Goal: Complete application form

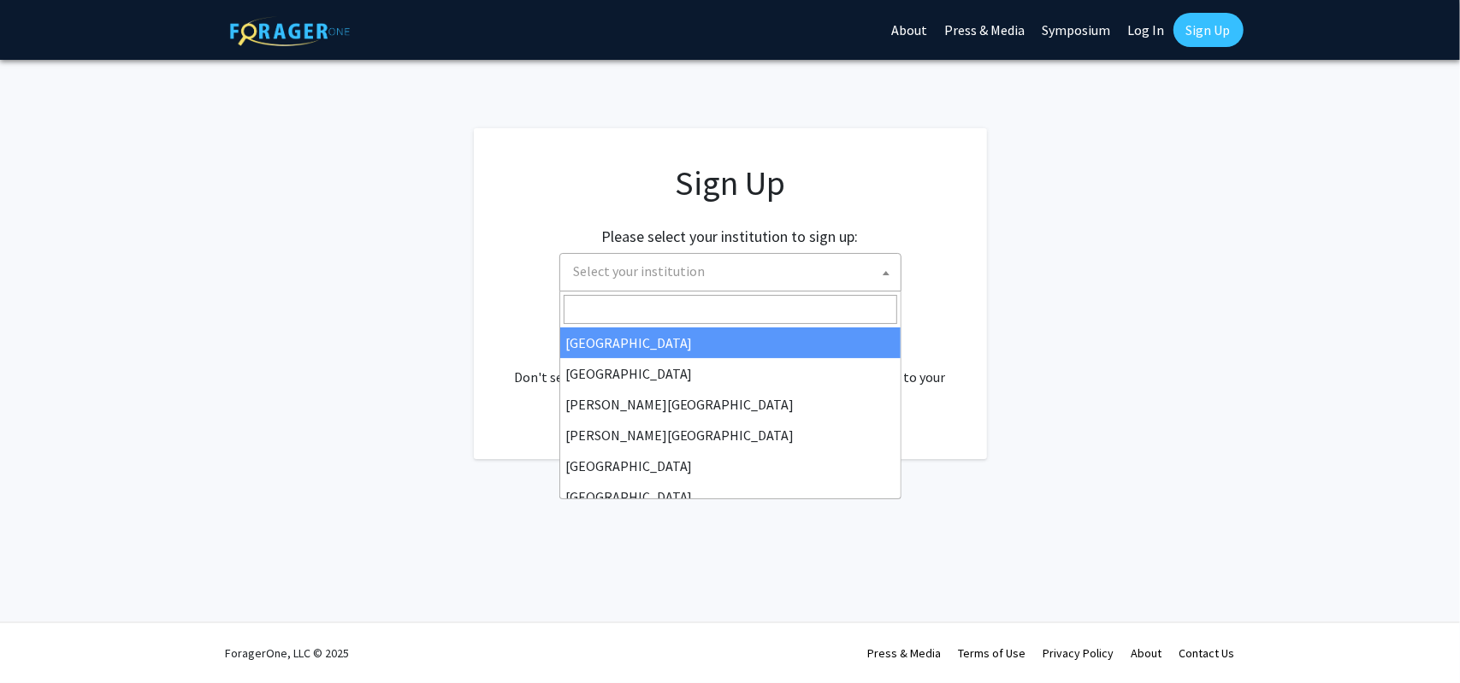
click at [636, 286] on span "Select your institution" at bounding box center [734, 271] width 334 height 35
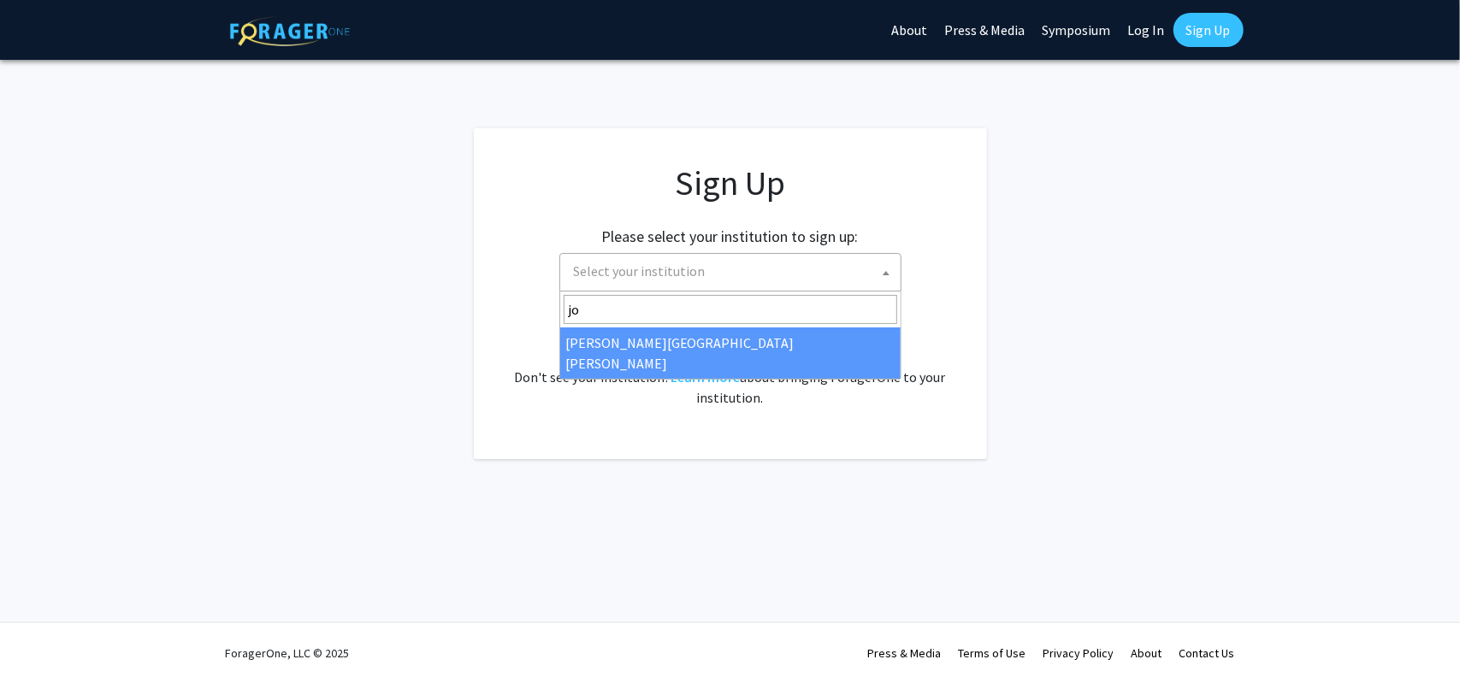
type input "jo"
select select "1"
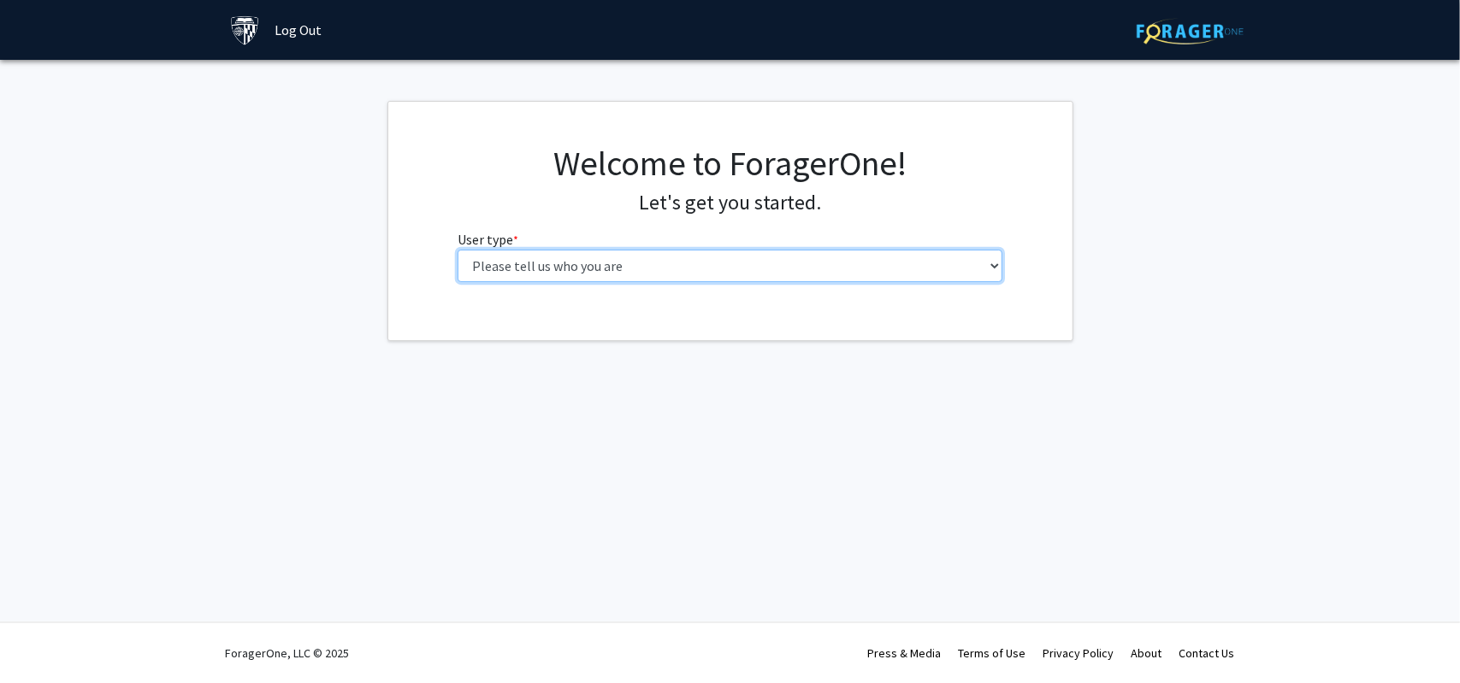
click at [589, 271] on select "Please tell us who you are Undergraduate Student Master's Student Doctoral Cand…" at bounding box center [730, 266] width 545 height 33
select select "2: masters"
click at [458, 250] on select "Please tell us who you are Undergraduate Student Master's Student Doctoral Cand…" at bounding box center [730, 266] width 545 height 33
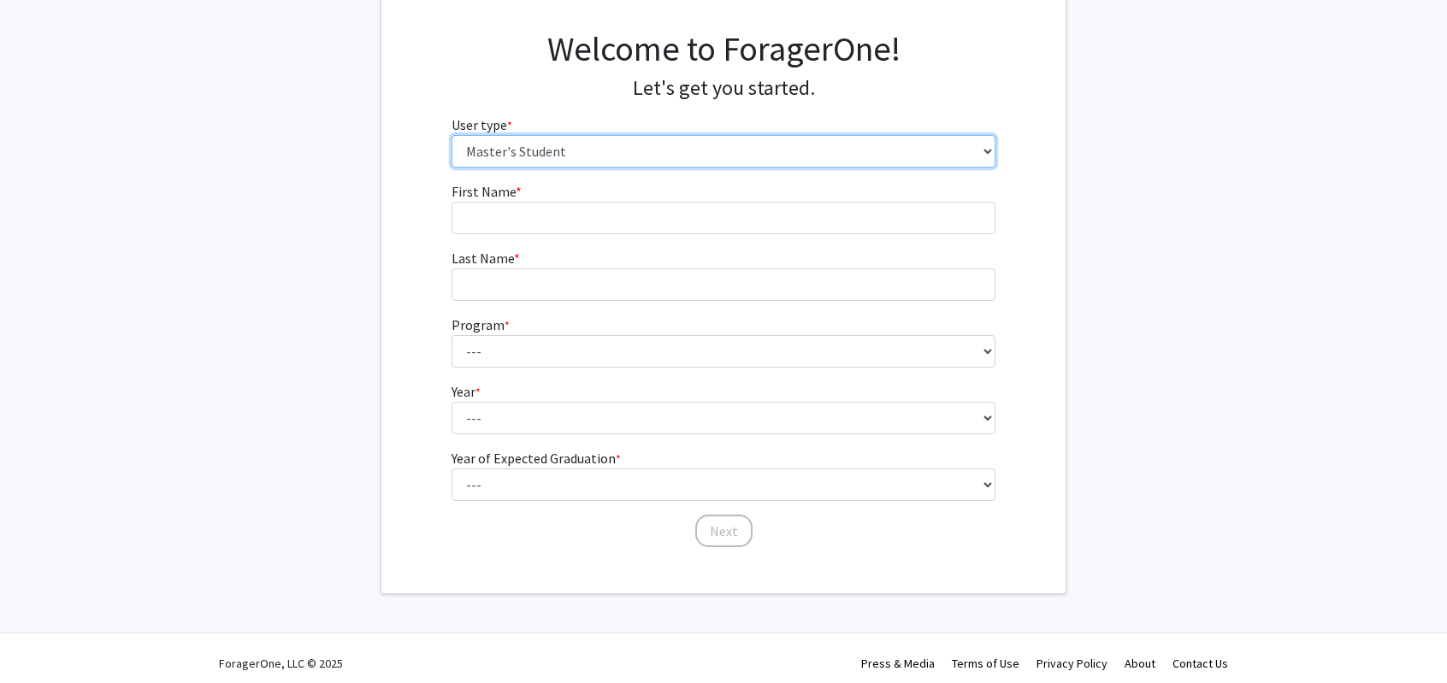
scroll to position [123, 0]
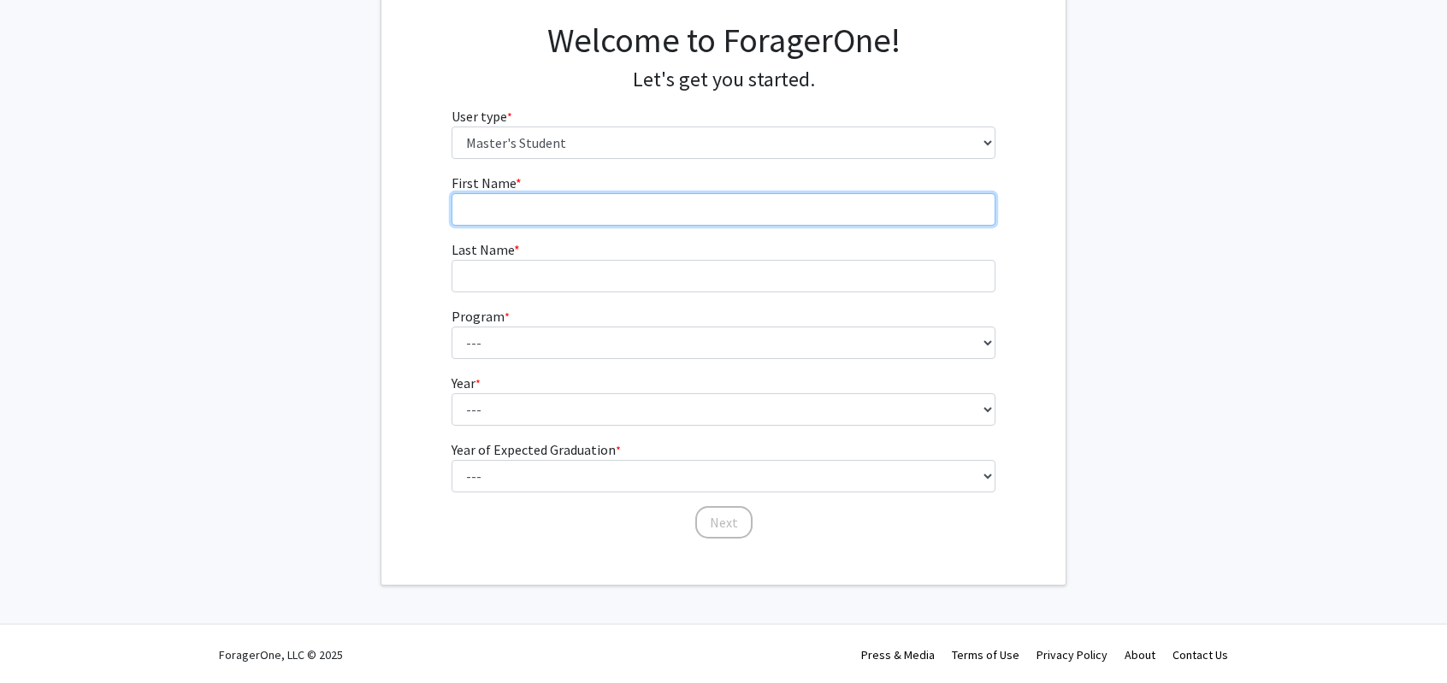
click at [509, 196] on input "First Name * required" at bounding box center [724, 209] width 545 height 33
drag, startPoint x: 605, startPoint y: 192, endPoint x: 601, endPoint y: 208, distance: 15.8
click at [601, 208] on input "Abdelrahma" at bounding box center [724, 209] width 545 height 33
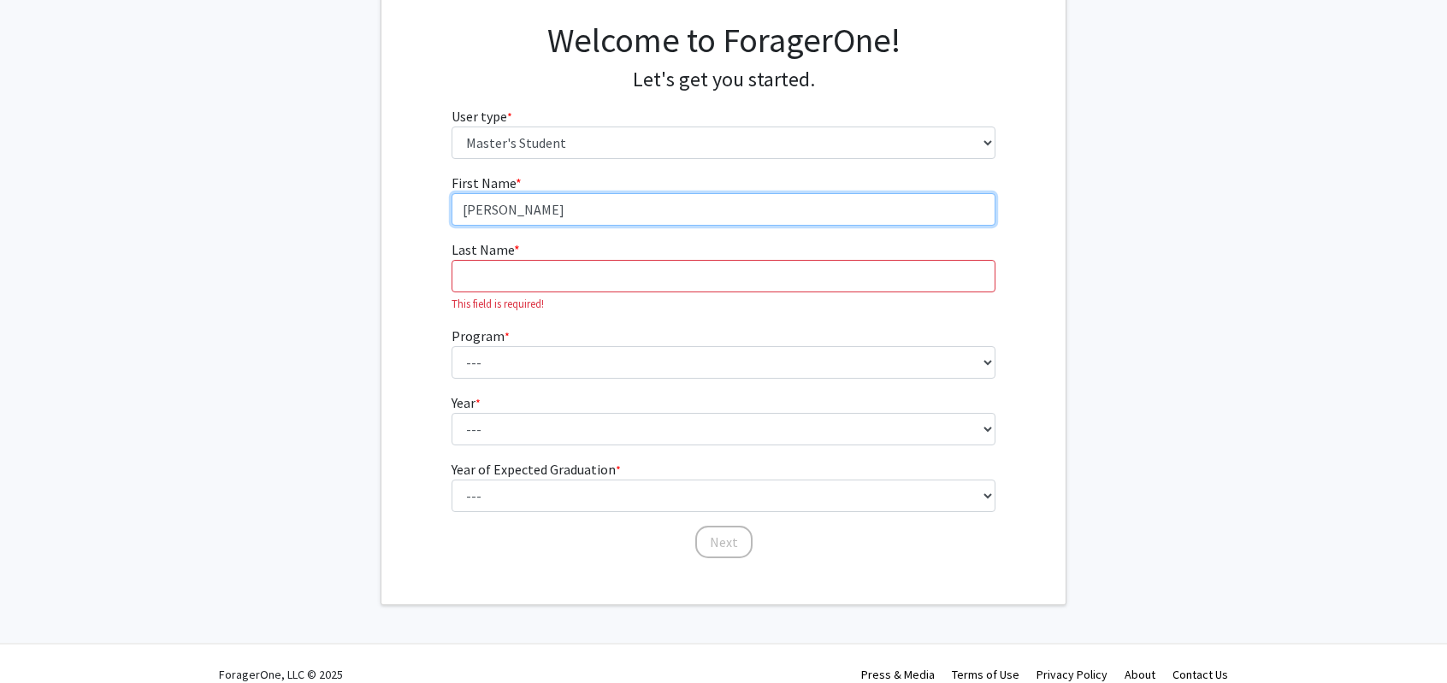
type input "Abdelrahman"
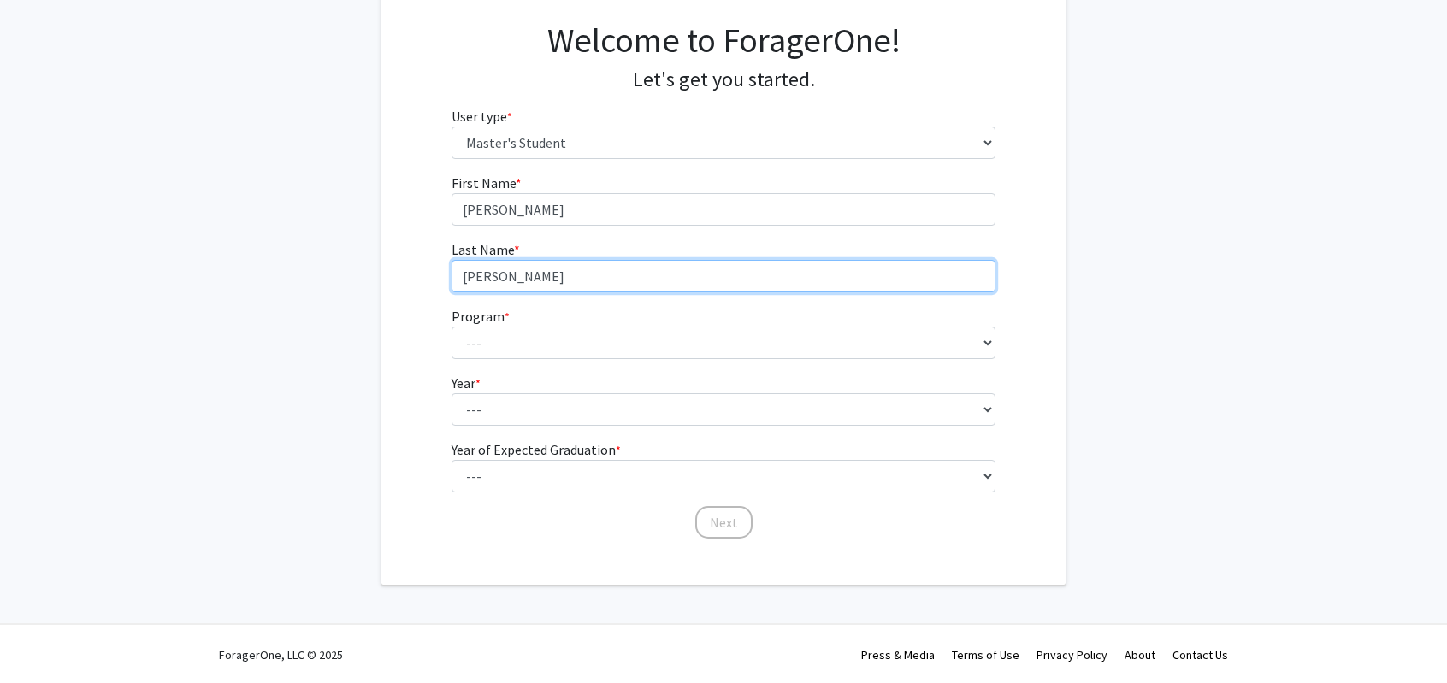
type input "Esmat"
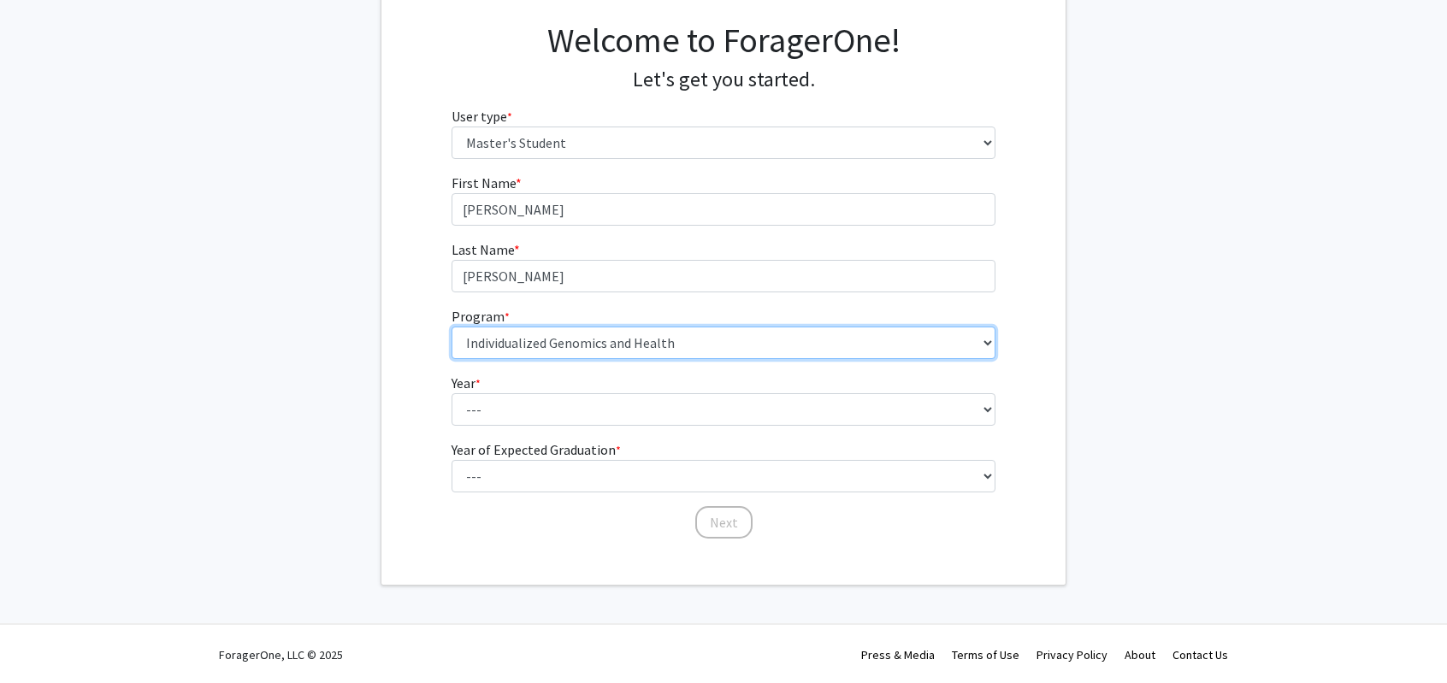
click at [572, 334] on select "--- Anatomy Education Applied and Computational Mathematics Applied Biomedical …" at bounding box center [724, 343] width 545 height 33
select select "46: 35"
click at [452, 327] on select "--- Anatomy Education Applied and Computational Mathematics Applied Biomedical …" at bounding box center [724, 343] width 545 height 33
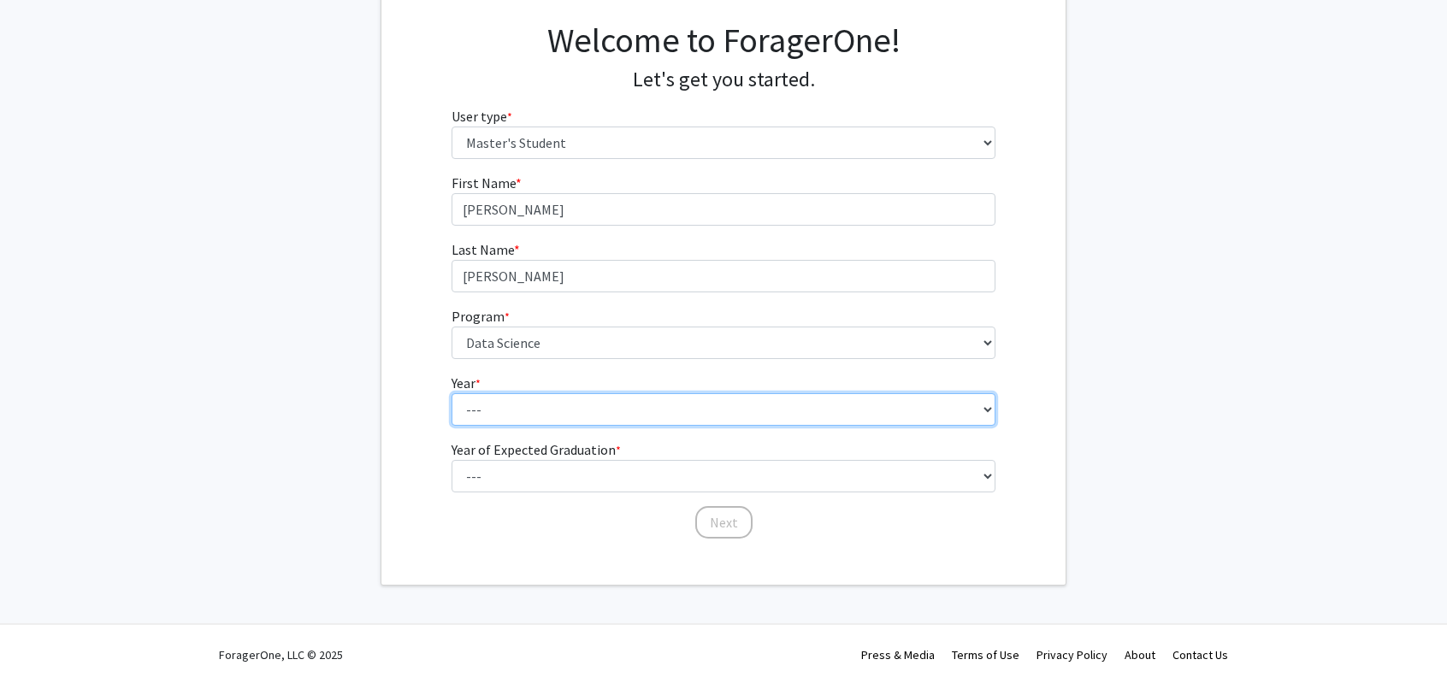
click at [464, 420] on select "--- First Year Second Year" at bounding box center [724, 409] width 545 height 33
select select "1: first_year"
click at [452, 393] on select "--- First Year Second Year" at bounding box center [724, 409] width 545 height 33
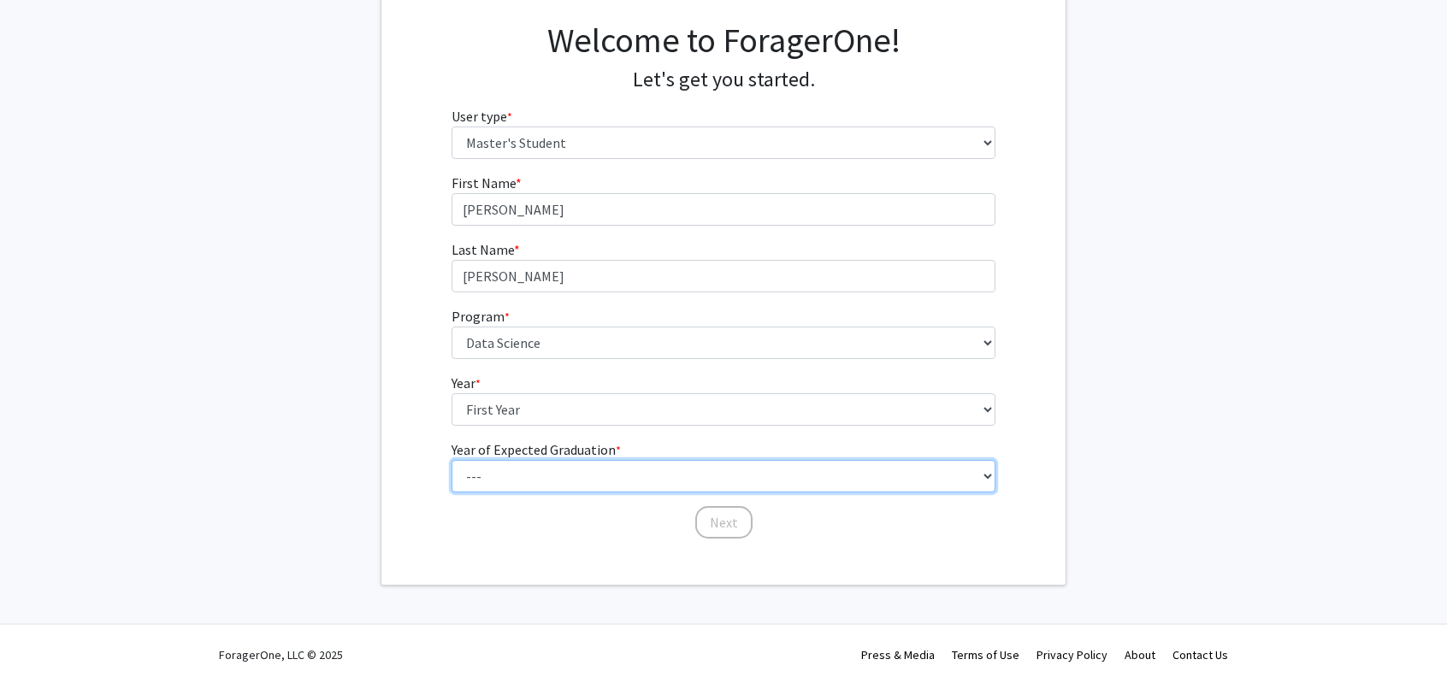
click at [505, 475] on select "--- 2025 2026 2027 2028 2029 2030 2031 2032 2033 2034" at bounding box center [724, 476] width 545 height 33
select select "6: 2030"
click at [452, 460] on select "--- 2025 2026 2027 2028 2029 2030 2031 2032 2033 2034" at bounding box center [724, 476] width 545 height 33
click at [703, 483] on select "--- 2025 2026 2027 2028 2029 2030 2031 2032 2033 2034" at bounding box center [724, 476] width 545 height 33
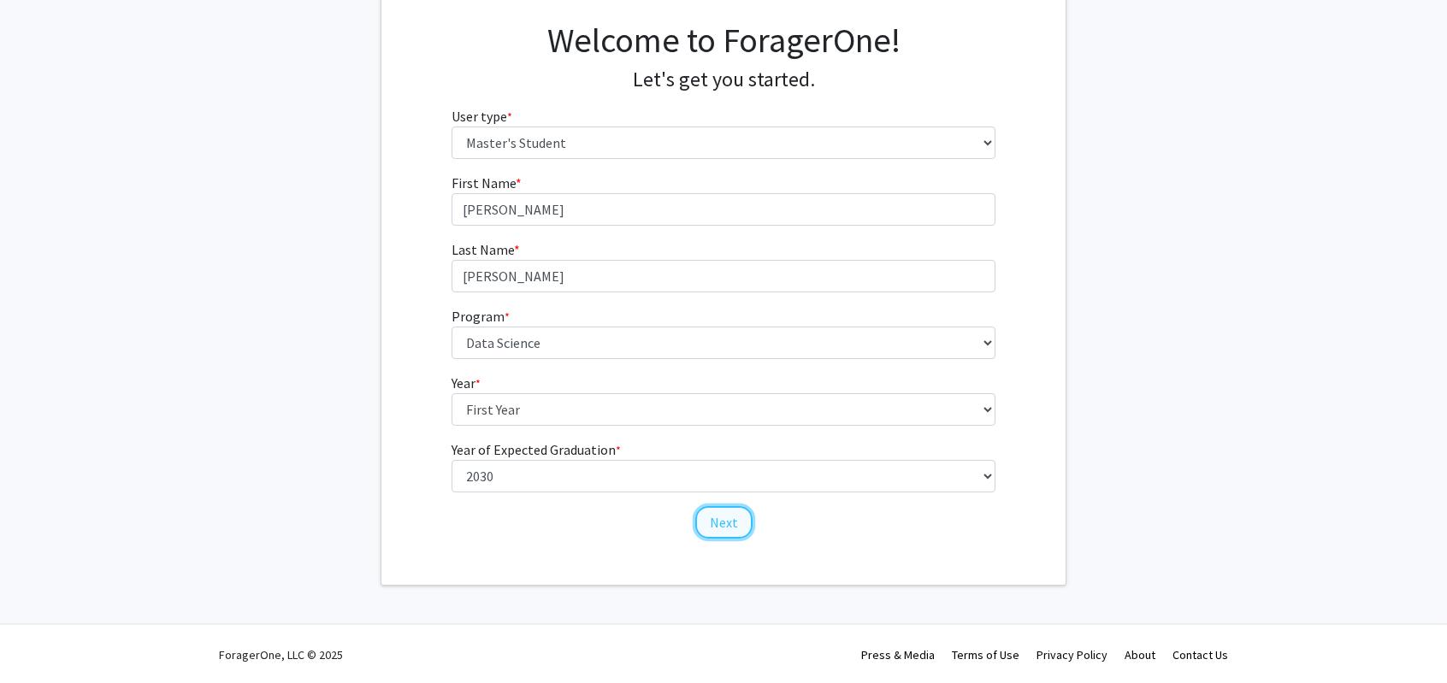
click at [723, 513] on button "Next" at bounding box center [723, 522] width 57 height 33
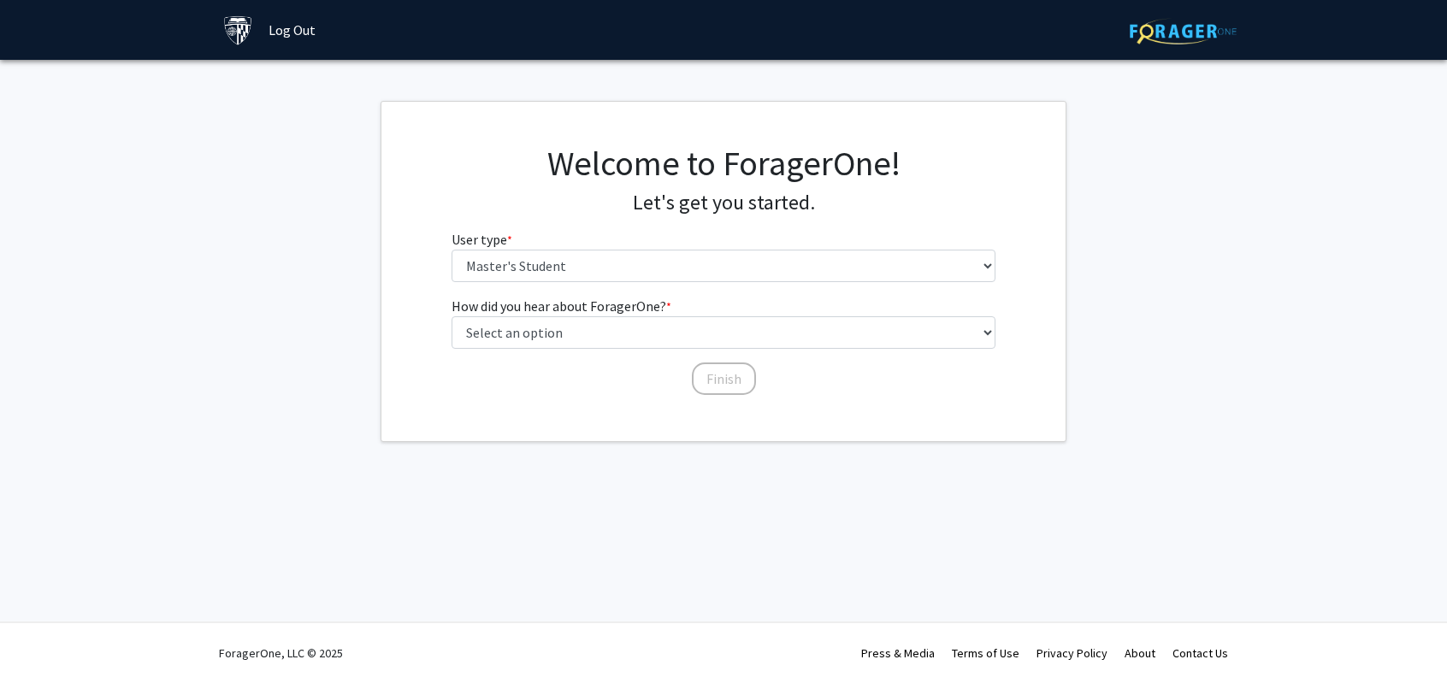
scroll to position [0, 0]
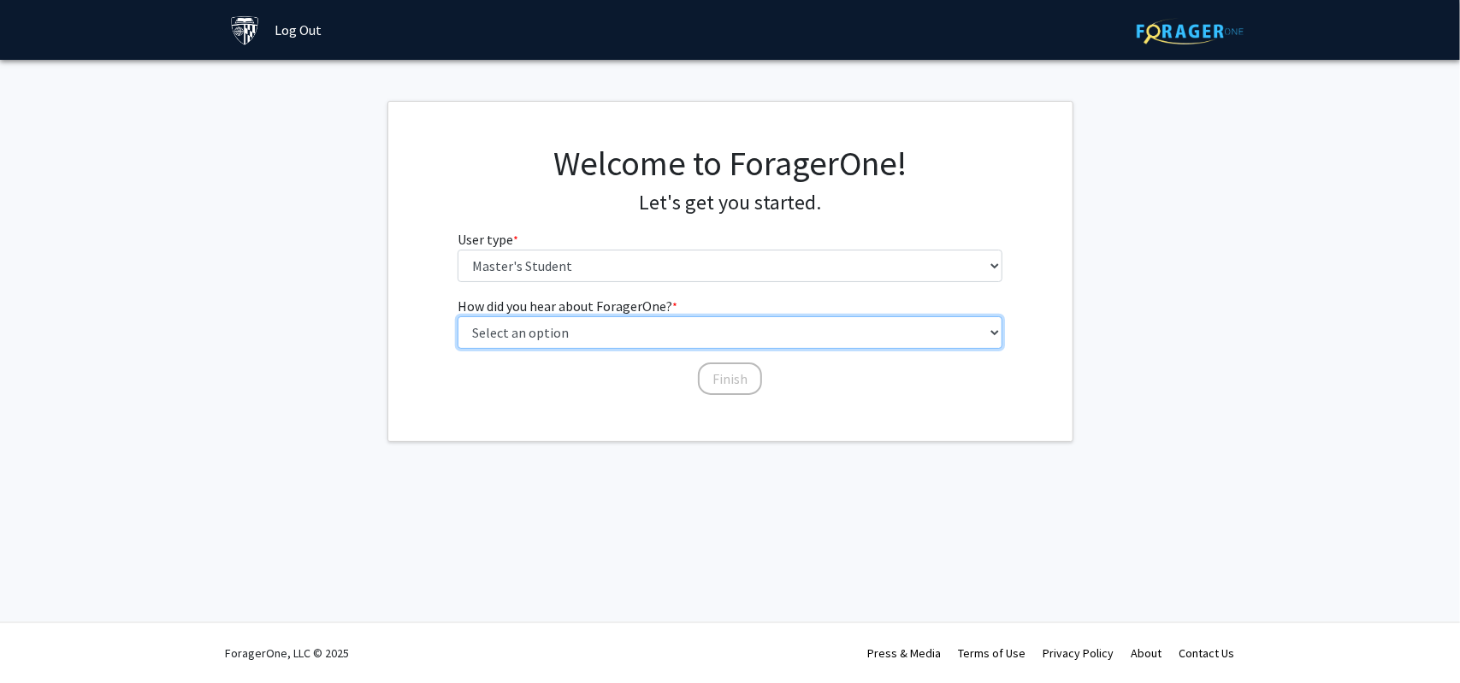
click at [549, 338] on select "Select an option Peer/student recommendation Faculty/staff recommendation Unive…" at bounding box center [730, 333] width 545 height 33
click at [458, 317] on select "Select an option Peer/student recommendation Faculty/staff recommendation Unive…" at bounding box center [730, 333] width 545 height 33
click at [553, 340] on select "Select an option Peer/student recommendation Faculty/staff recommendation Unive…" at bounding box center [730, 333] width 545 height 33
select select "3: university_website"
click at [458, 317] on select "Select an option Peer/student recommendation Faculty/staff recommendation Unive…" at bounding box center [730, 333] width 545 height 33
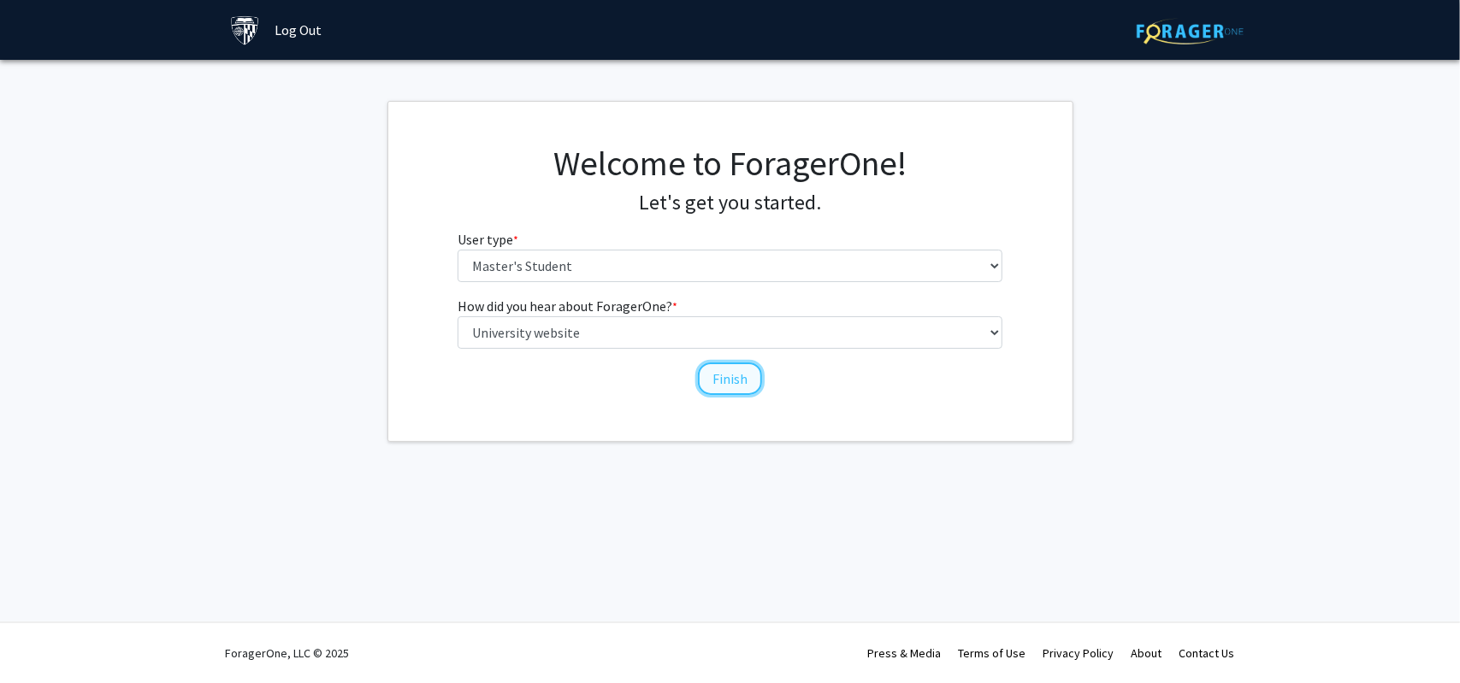
click at [745, 386] on button "Finish" at bounding box center [730, 379] width 64 height 33
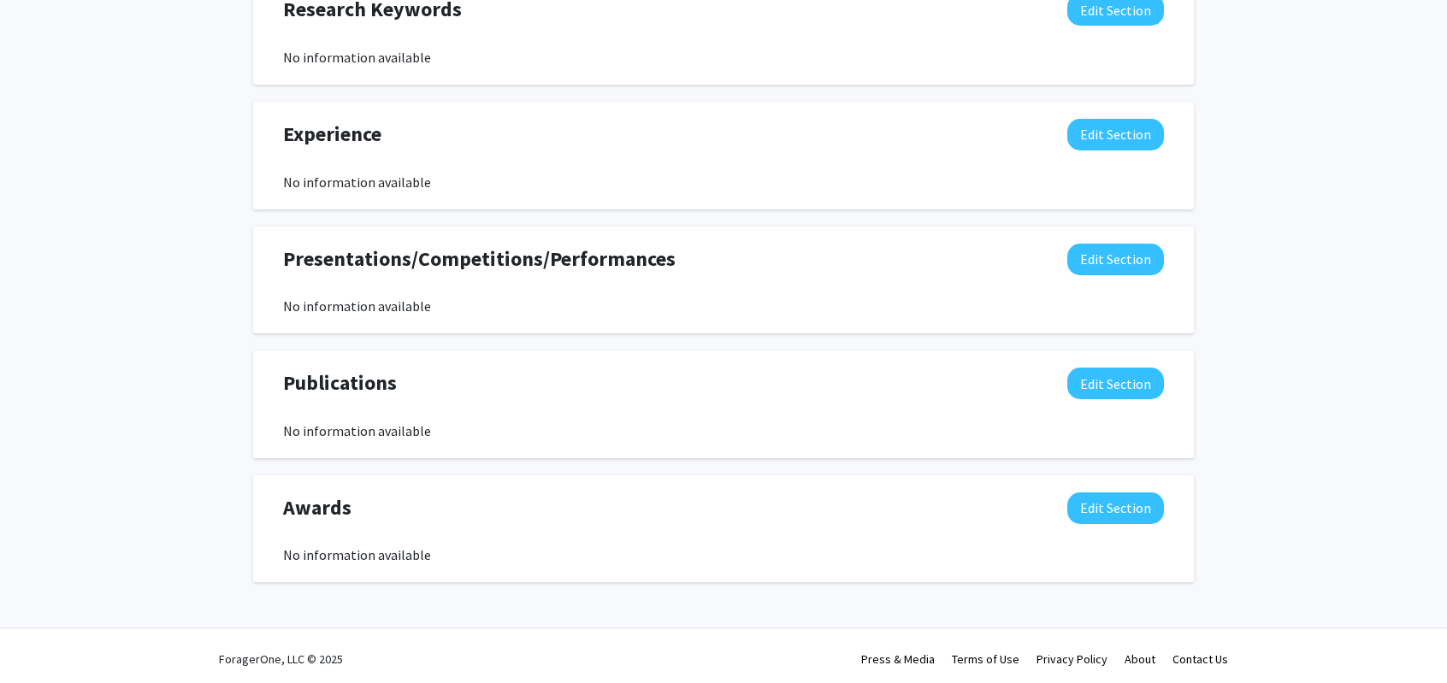
scroll to position [920, 0]
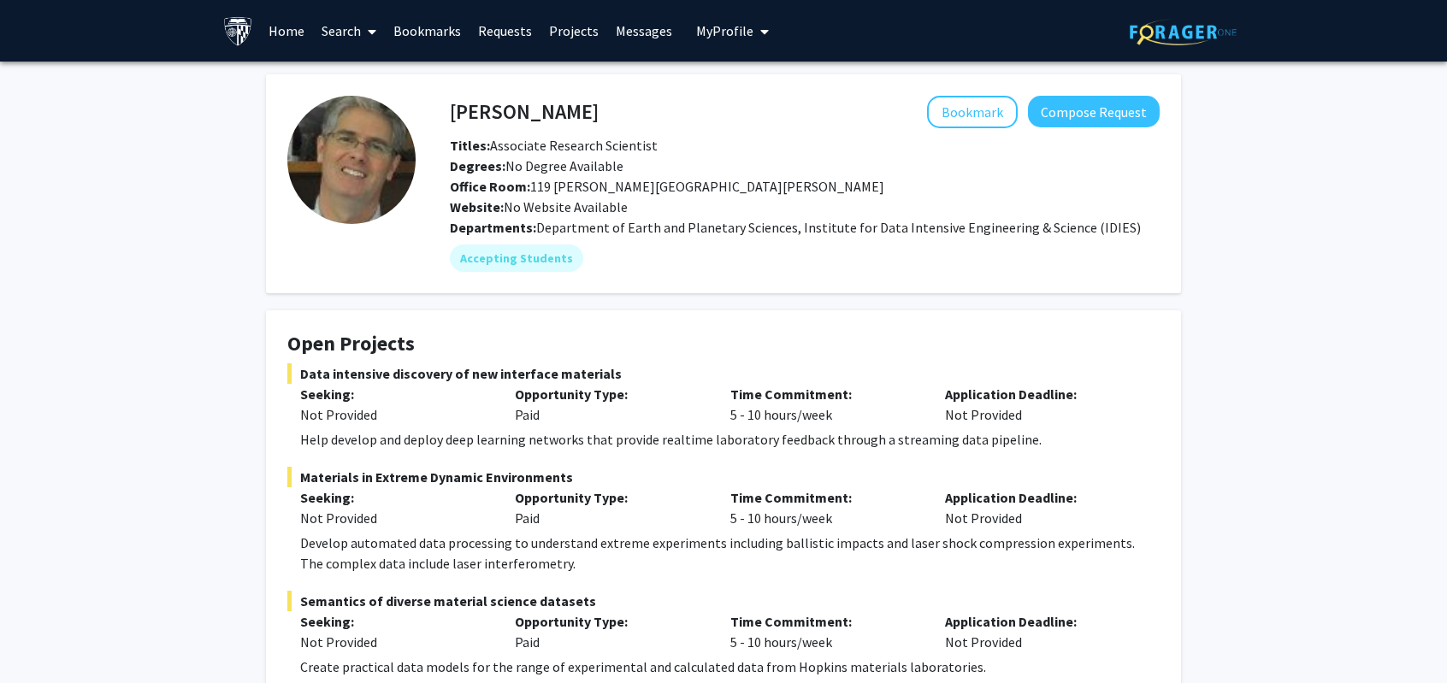
click at [330, 375] on span "Data intensive discovery of new interface materials" at bounding box center [723, 374] width 873 height 21
click at [192, 382] on div "[PERSON_NAME] Bookmark Compose Request Titles: Associate Research Scientist Deg…" at bounding box center [723, 684] width 1447 height 1245
click at [494, 259] on mat-chip "Accepting Students" at bounding box center [516, 258] width 133 height 27
click at [543, 309] on div "David Elbert Bookmark Compose Request Titles: Associate Research Scientist Degr…" at bounding box center [723, 662] width 941 height 1177
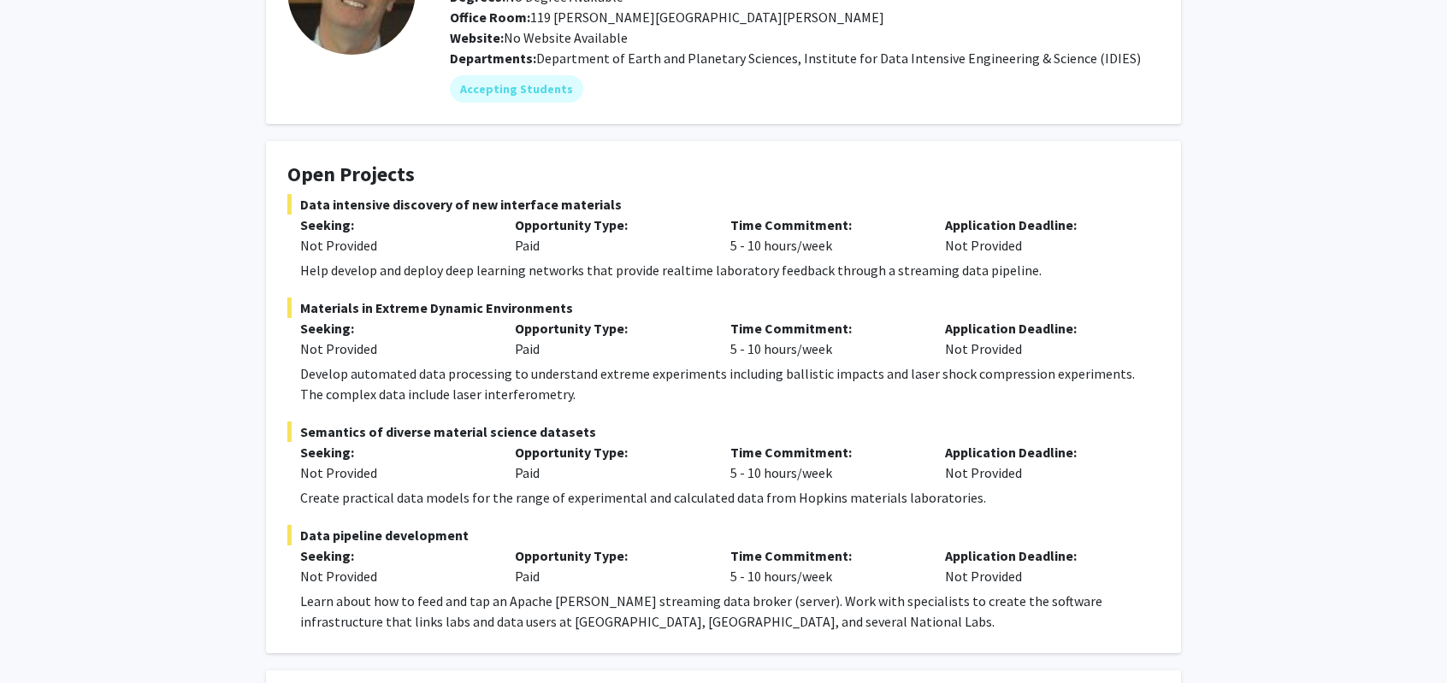
scroll to position [171, 0]
